Goal: Information Seeking & Learning: Learn about a topic

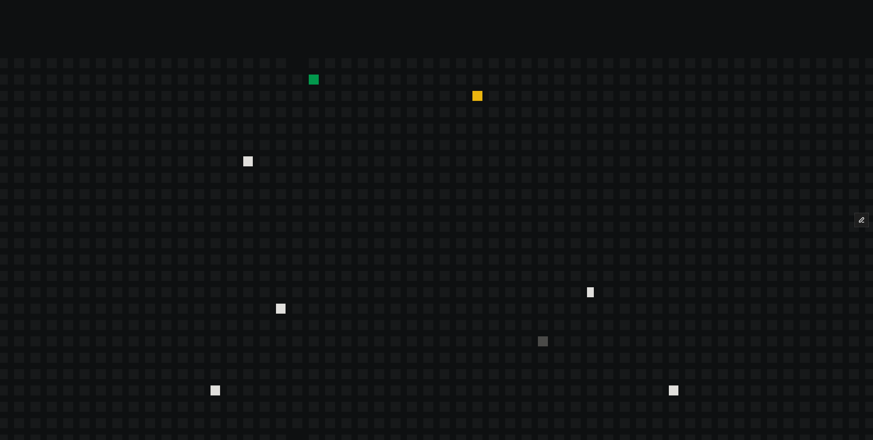
scroll to position [3879, 0]
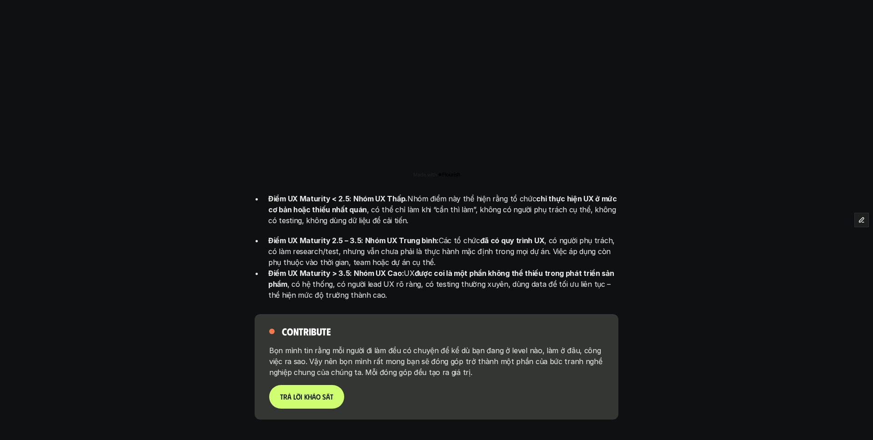
scroll to position [2022, 0]
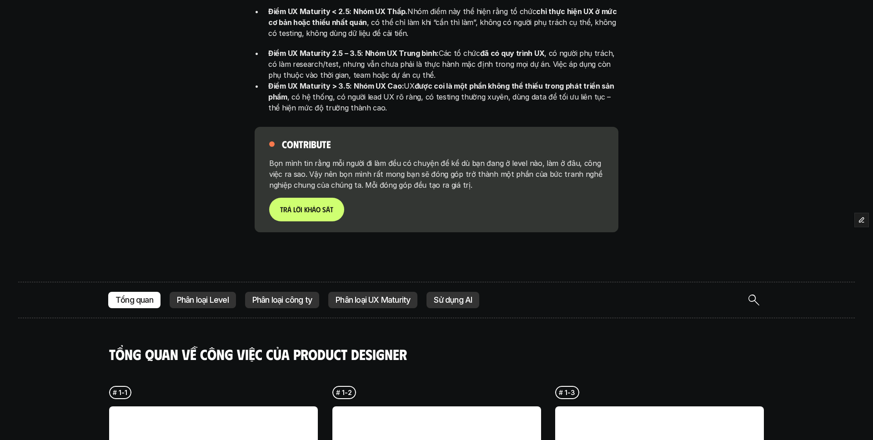
drag, startPoint x: 210, startPoint y: 283, endPoint x: 191, endPoint y: 278, distance: 20.2
click at [210, 292] on div "Phân loại Level" at bounding box center [203, 300] width 66 height 16
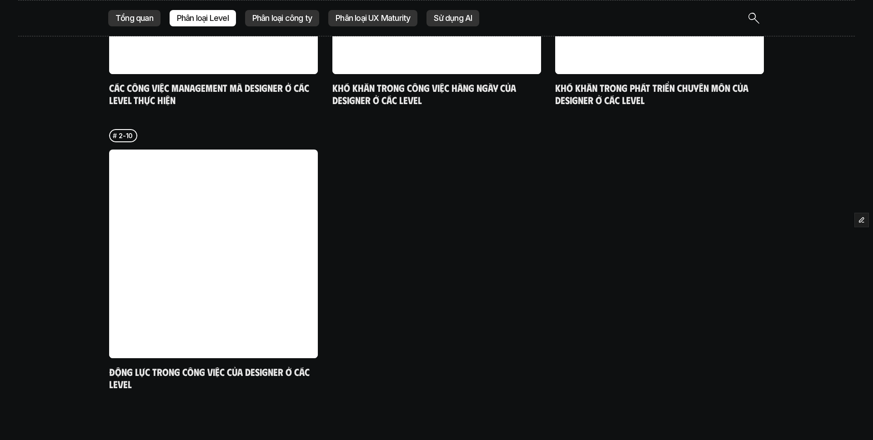
scroll to position [3134, 0]
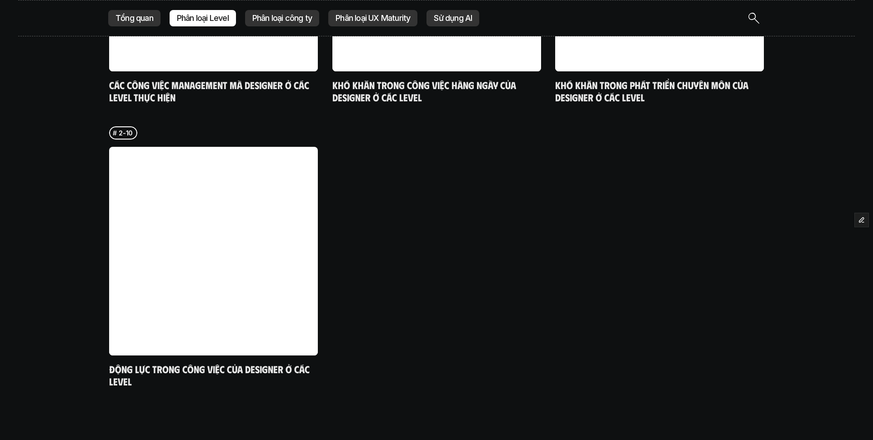
click at [277, 20] on p "Phân loại công ty" at bounding box center [282, 18] width 60 height 9
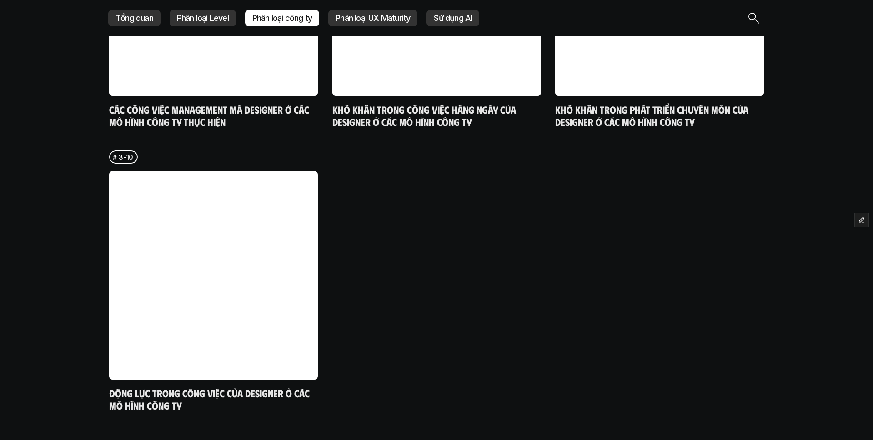
scroll to position [3123, 0]
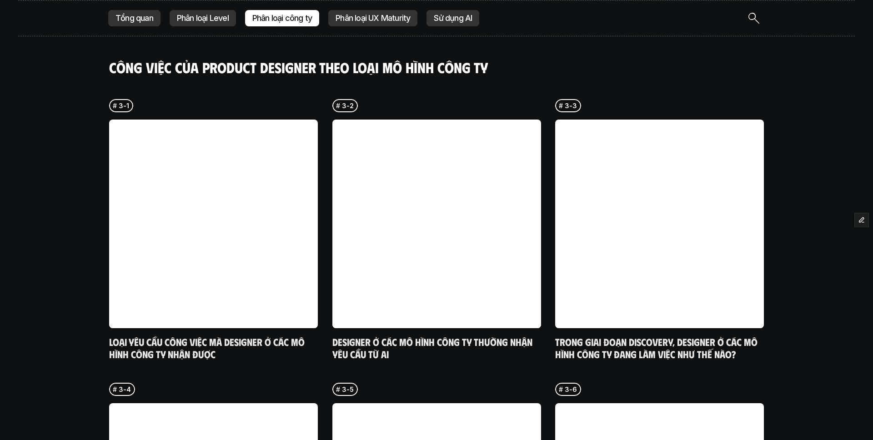
click at [360, 21] on p "Phân loại UX Maturity" at bounding box center [373, 18] width 75 height 9
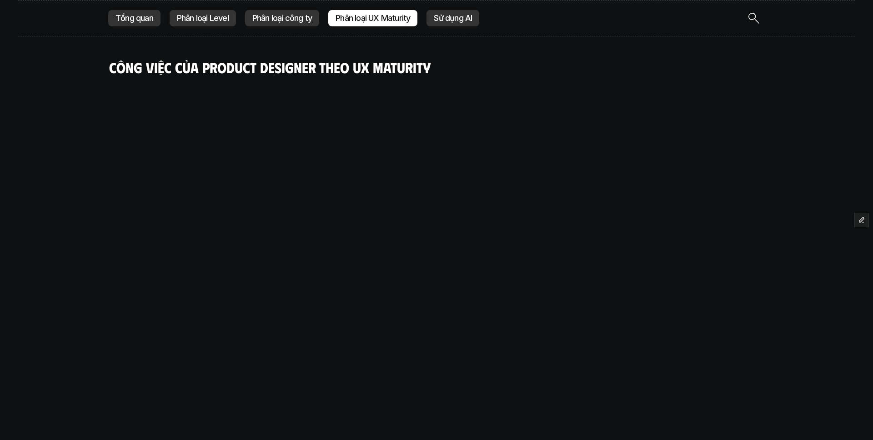
scroll to position [2282, 0]
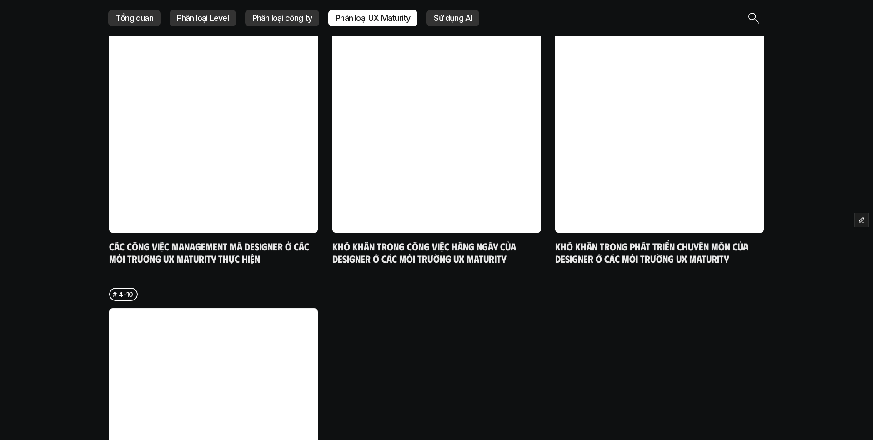
click at [437, 20] on p "Sử dụng AI" at bounding box center [453, 18] width 38 height 9
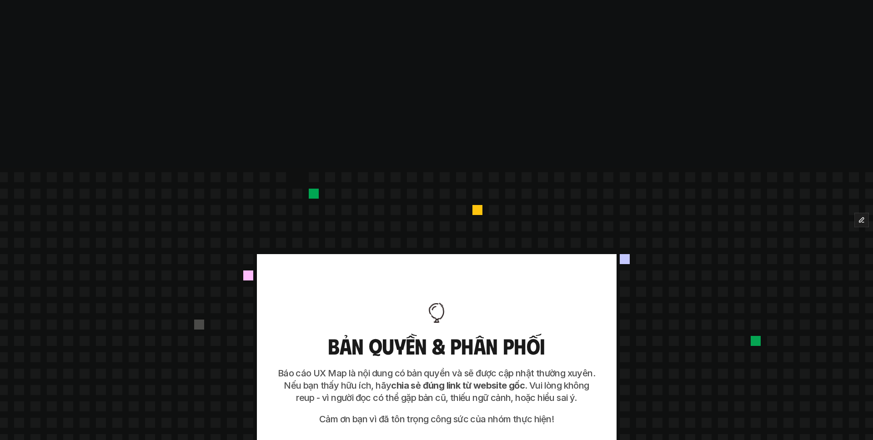
scroll to position [2282, 0]
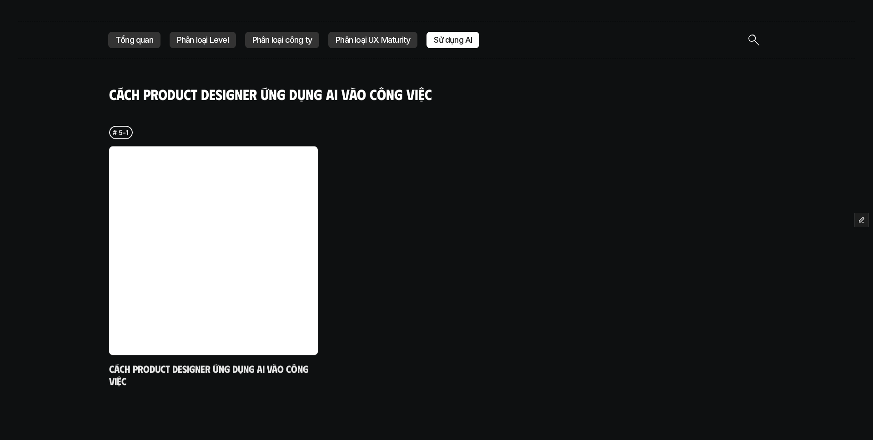
click at [141, 32] on div "Tổng quan" at bounding box center [134, 40] width 52 height 16
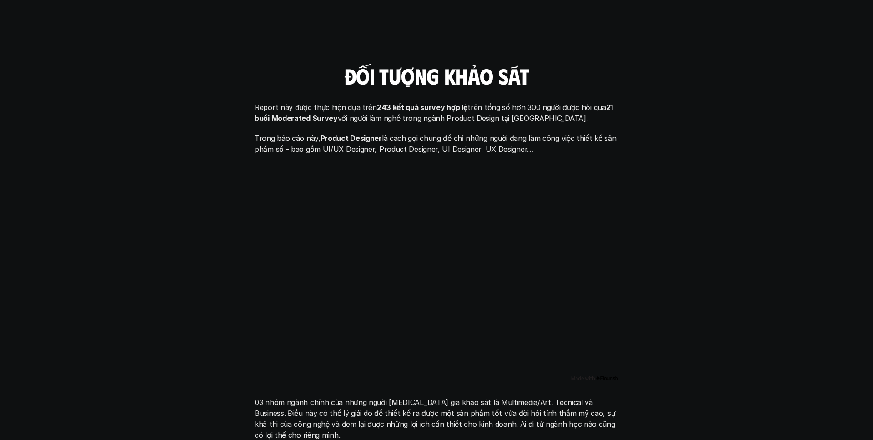
scroll to position [445, 0]
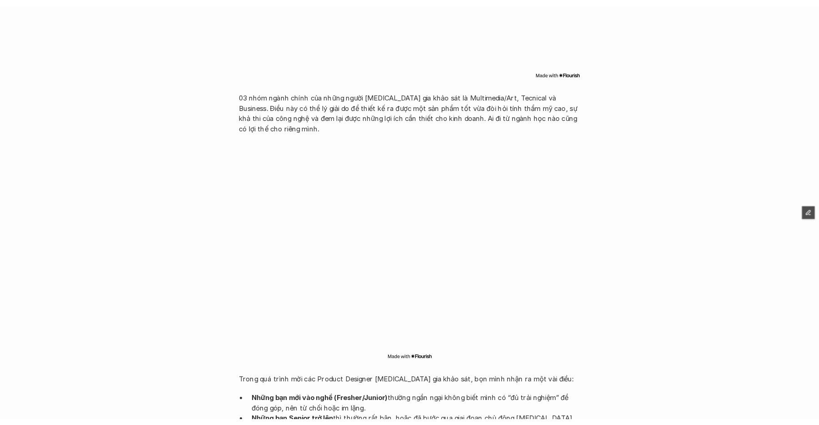
scroll to position [750, 0]
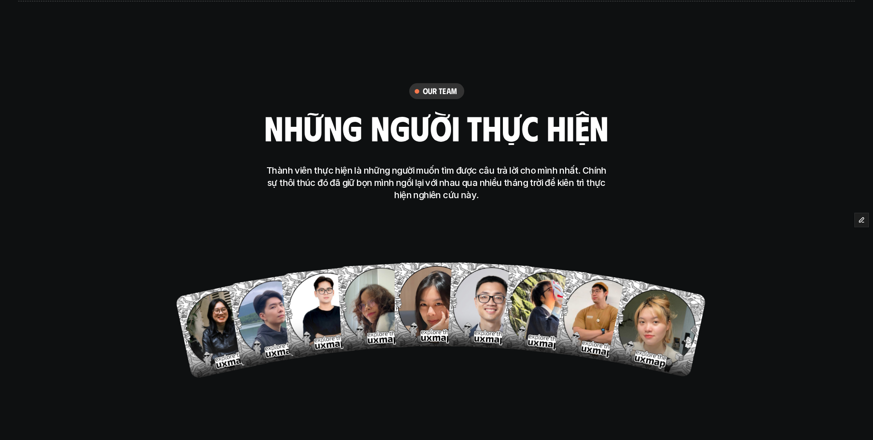
scroll to position [3546, 0]
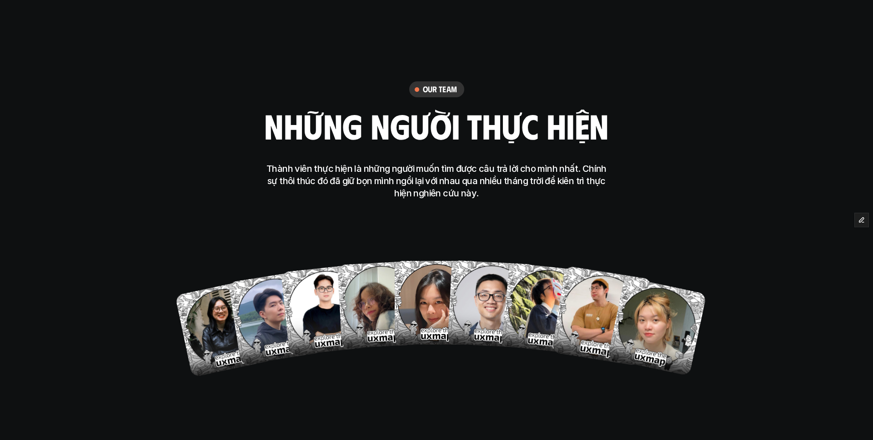
click at [473, 371] on div "our team những người thực hiện Thành viên thực hiện là những người muốn tìm đượ…" at bounding box center [436, 229] width 455 height 459
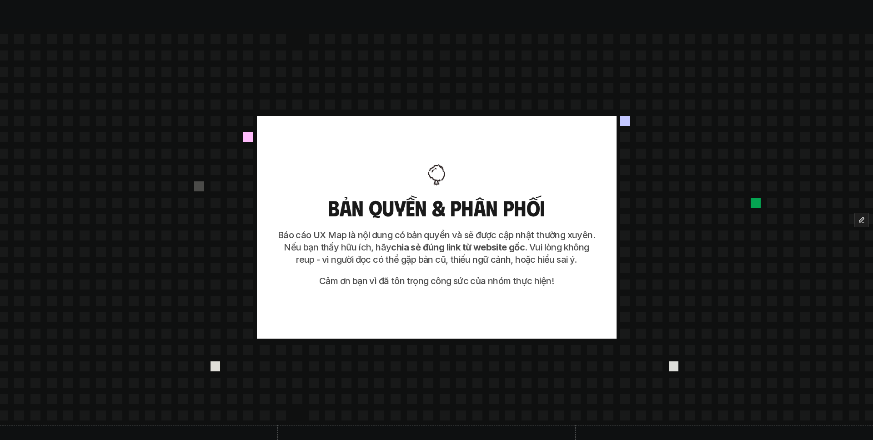
scroll to position [3975, 0]
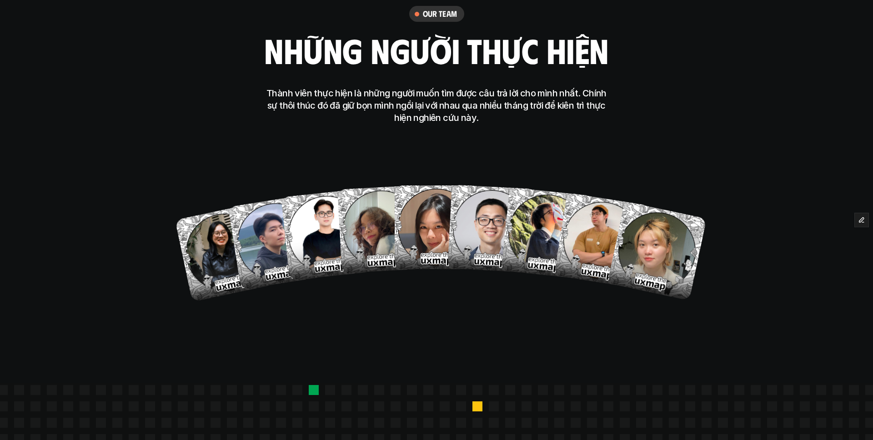
scroll to position [3631, 0]
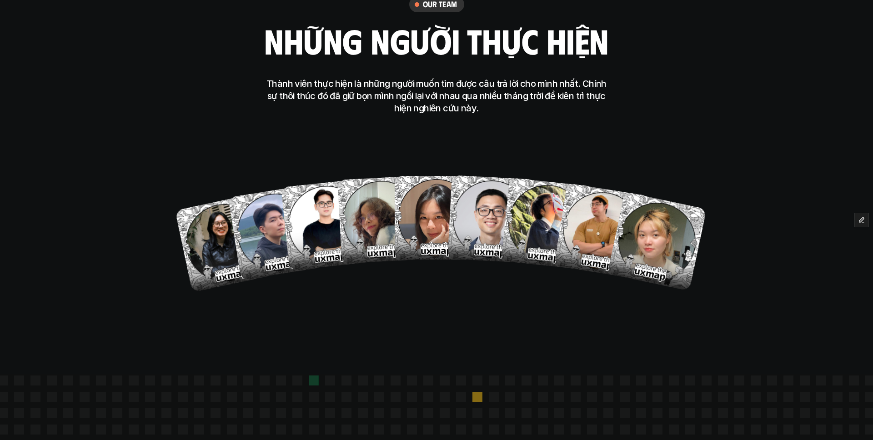
drag, startPoint x: 424, startPoint y: 263, endPoint x: 410, endPoint y: 295, distance: 34.4
click at [424, 263] on div "Anh Phuong Nhat Duy Thanh Hai Hong Anh Ngoc Anh Ong Giao Thoa Tran Tien Son To …" at bounding box center [436, 224] width 437 height 136
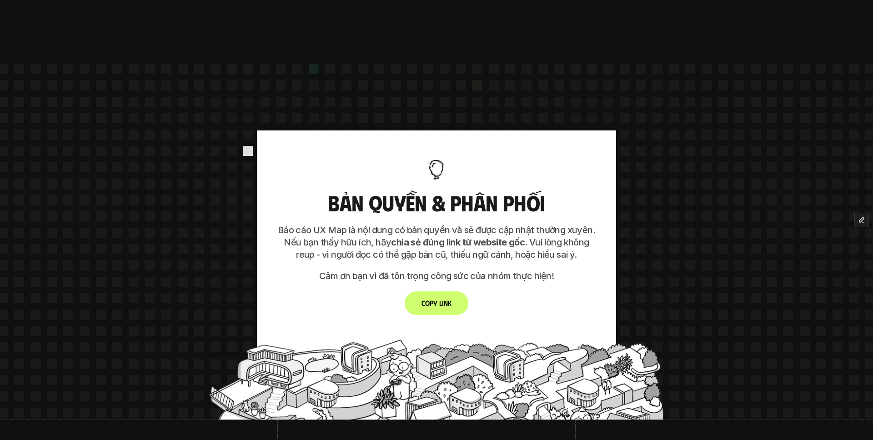
scroll to position [3938, 0]
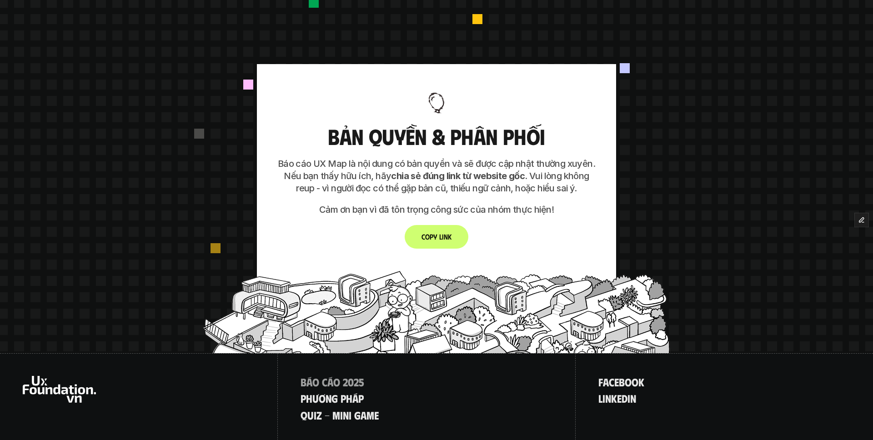
scroll to position [4016, 0]
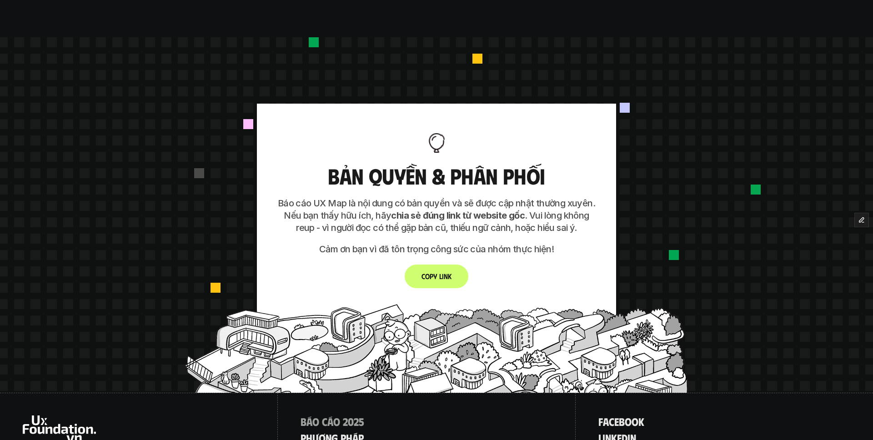
scroll to position [3976, 0]
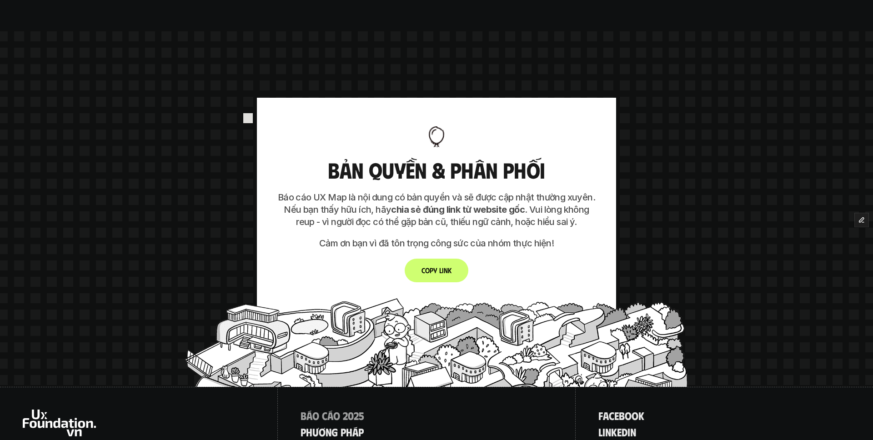
click at [436, 259] on button "Copy Link" at bounding box center [437, 271] width 64 height 24
click at [444, 259] on button "Copy Link" at bounding box center [437, 271] width 64 height 24
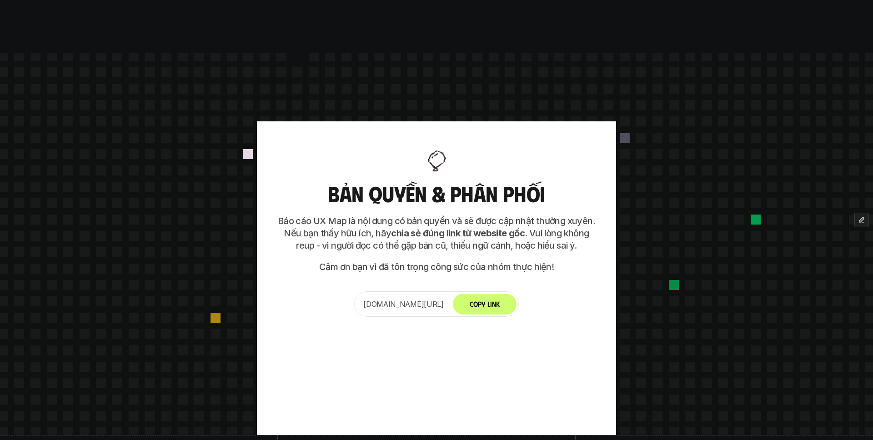
scroll to position [3954, 0]
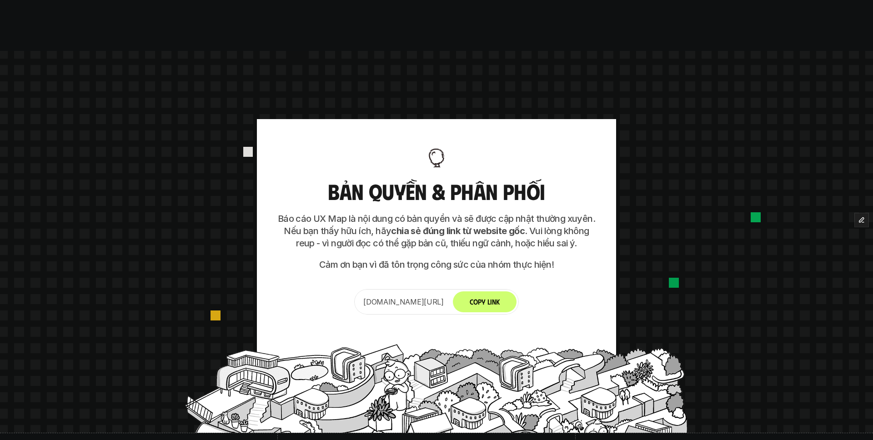
click at [502, 292] on button "Copy Link" at bounding box center [485, 302] width 64 height 21
click at [510, 292] on button "Copy Link" at bounding box center [485, 302] width 64 height 21
click at [502, 292] on button "Copy Link" at bounding box center [485, 302] width 64 height 21
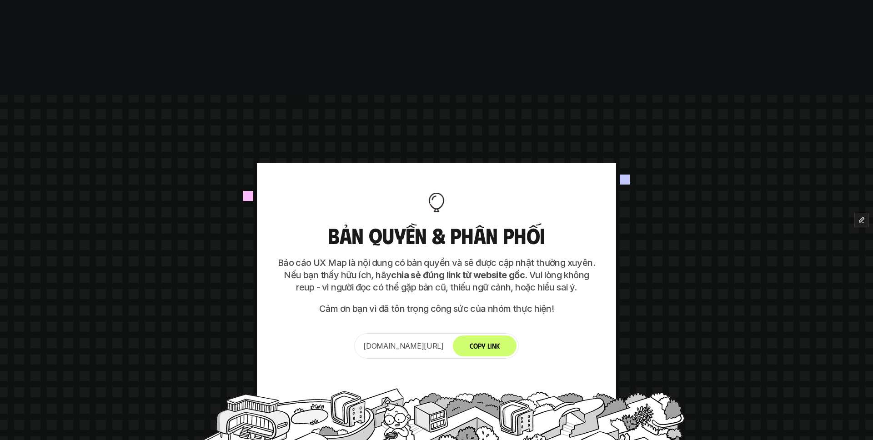
scroll to position [3916, 0]
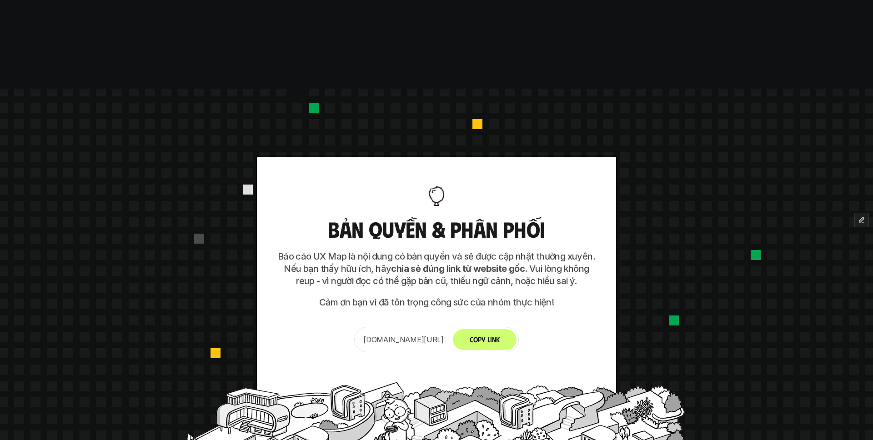
click at [502, 329] on button "Copy Link" at bounding box center [485, 339] width 64 height 21
click at [509, 329] on button "Copy Link" at bounding box center [485, 339] width 64 height 21
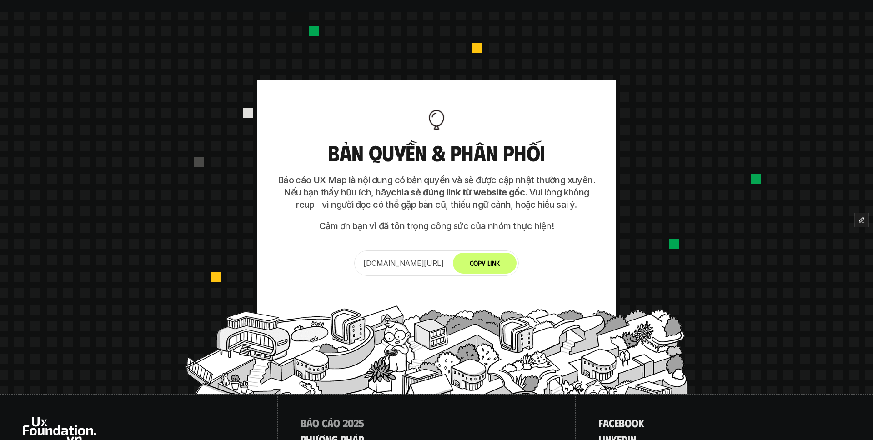
scroll to position [3993, 0]
